Goal: Transaction & Acquisition: Purchase product/service

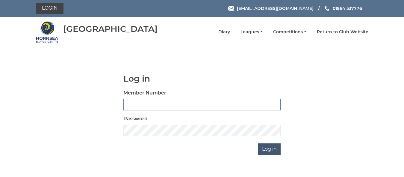
type input "0236"
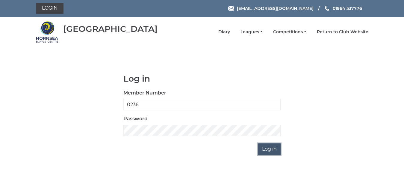
click at [269, 148] on input "Log in" at bounding box center [269, 148] width 22 height 11
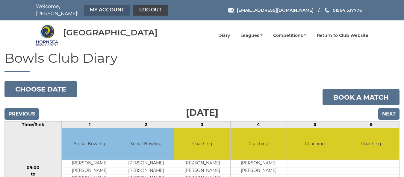
click at [106, 6] on link "My Account" at bounding box center [107, 10] width 46 height 11
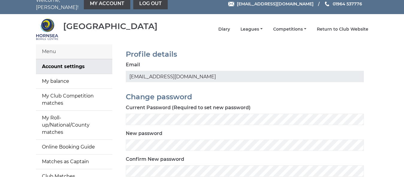
scroll to position [4, 0]
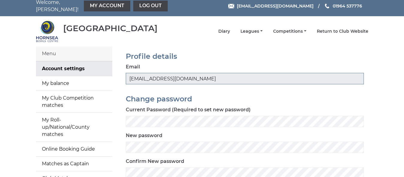
click at [134, 74] on input "njswestend@aol.com" at bounding box center [245, 78] width 238 height 11
click at [293, 110] on div "Current Password (Required to set new password)" at bounding box center [245, 116] width 238 height 21
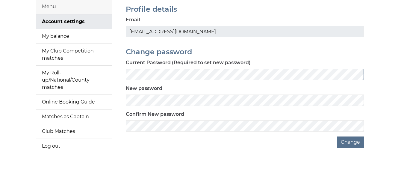
scroll to position [60, 0]
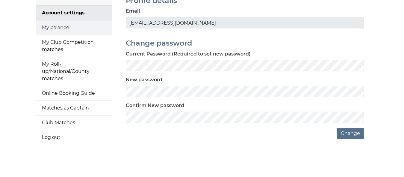
click at [59, 22] on link "My balance" at bounding box center [74, 27] width 76 height 14
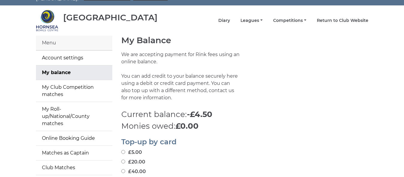
scroll to position [60, 0]
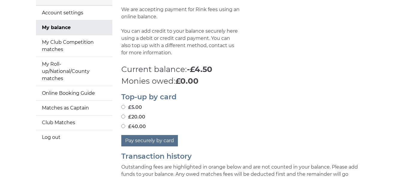
click at [123, 124] on input "£40.00" at bounding box center [123, 126] width 4 height 4
radio input "true"
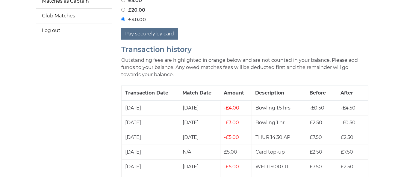
scroll to position [150, 0]
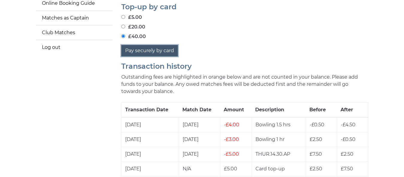
click at [144, 45] on button "Pay securely by card" at bounding box center [149, 50] width 57 height 11
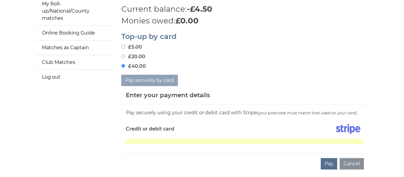
scroll to position [120, 0]
click at [327, 159] on button "Pay" at bounding box center [329, 163] width 16 height 11
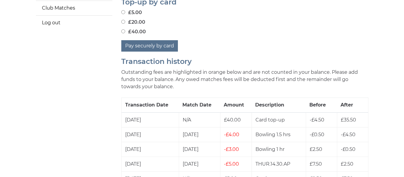
scroll to position [180, 0]
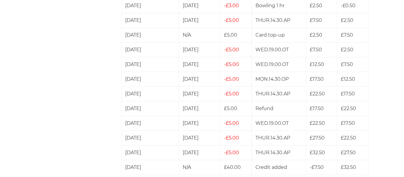
drag, startPoint x: 251, startPoint y: 140, endPoint x: 257, endPoint y: 152, distance: 13.1
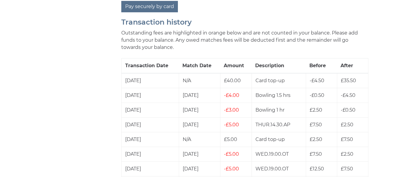
scroll to position [0, 0]
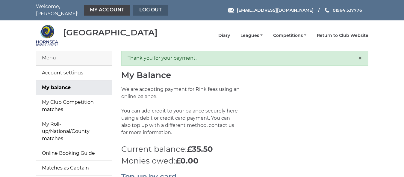
click at [153, 7] on link "Log out" at bounding box center [150, 10] width 34 height 11
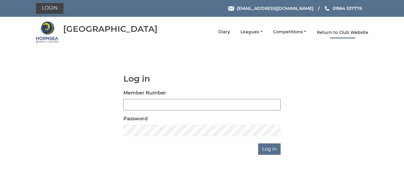
type input "0236"
click at [338, 31] on link "Return to Club Website" at bounding box center [343, 33] width 52 height 6
